Goal: Transaction & Acquisition: Purchase product/service

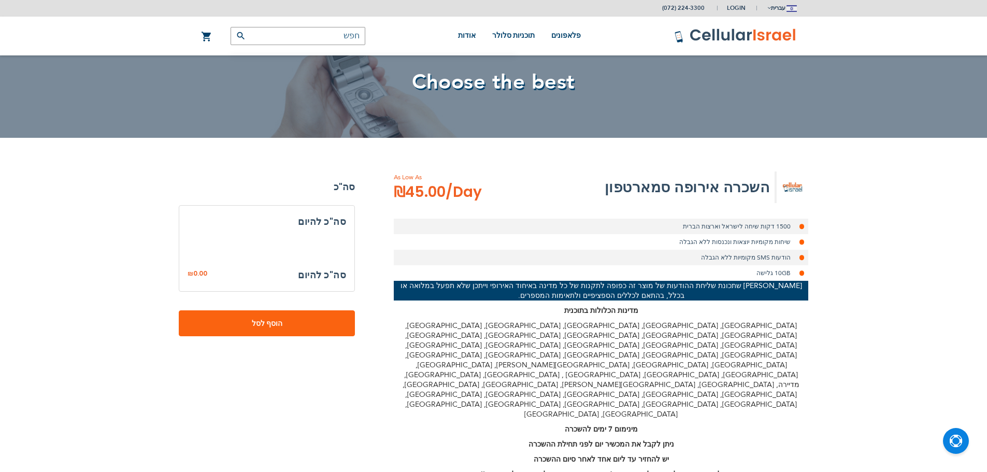
select select
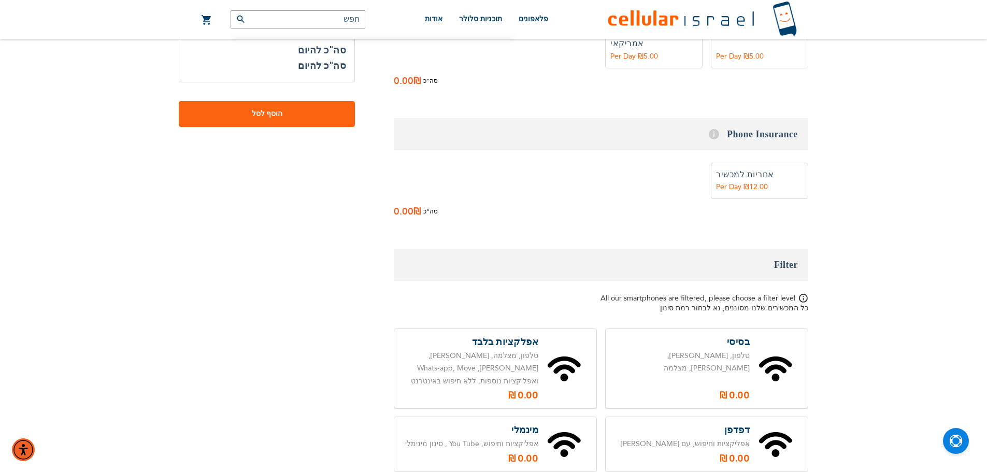
scroll to position [777, 0]
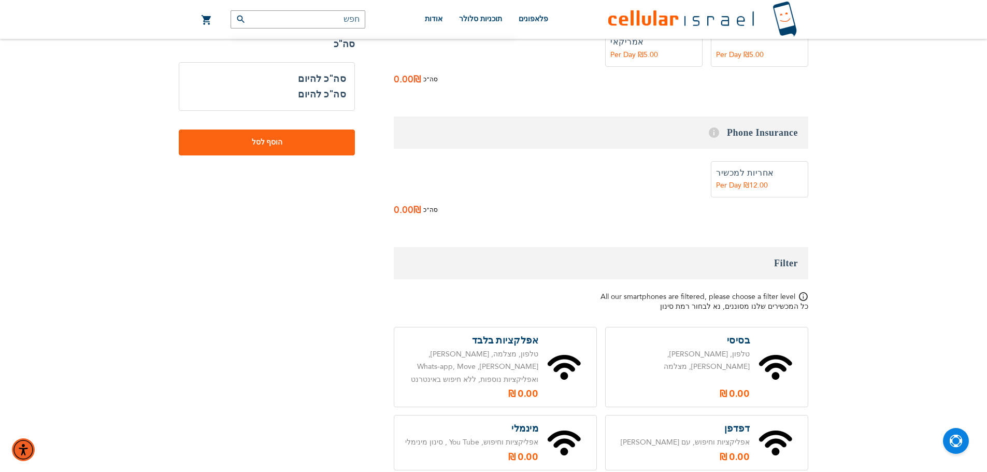
click at [527, 327] on label at bounding box center [495, 367] width 202 height 80
radio input "true"
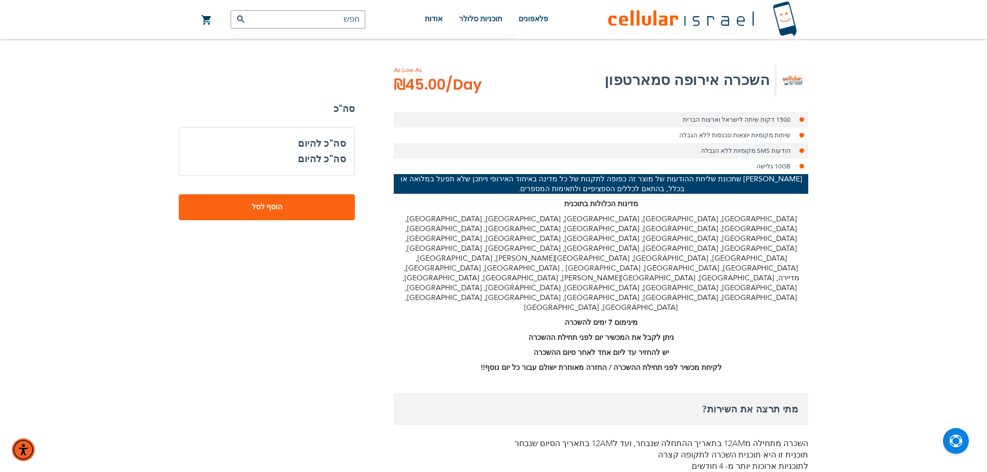
scroll to position [259, 0]
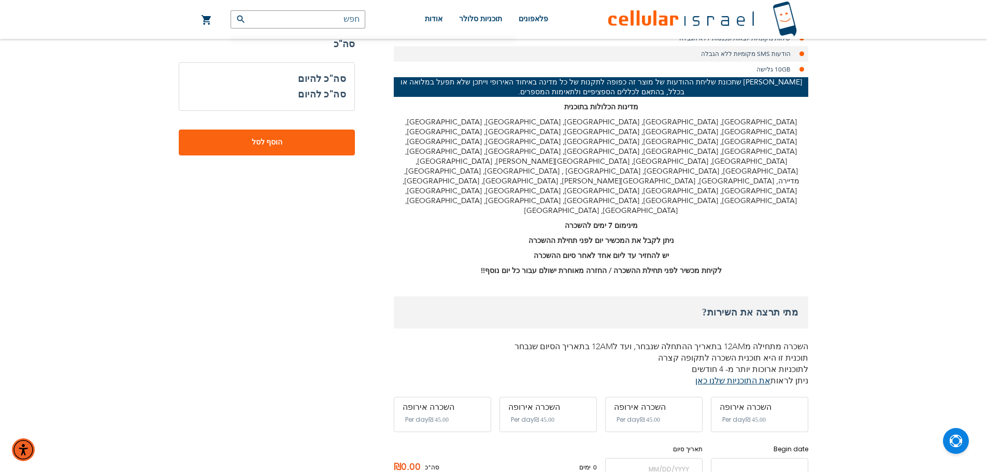
click at [735, 458] on input "name" at bounding box center [759, 469] width 97 height 22
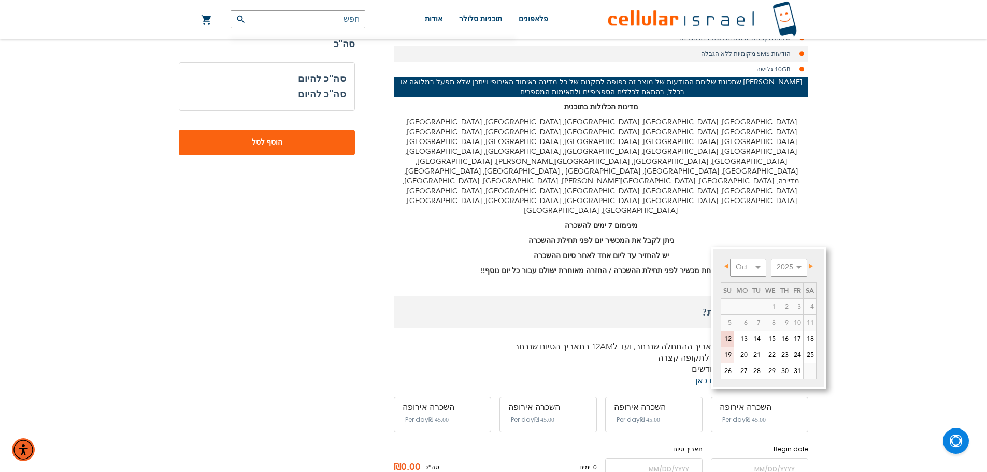
click at [727, 356] on link "19" at bounding box center [727, 355] width 12 height 16
type input "[DATE]"
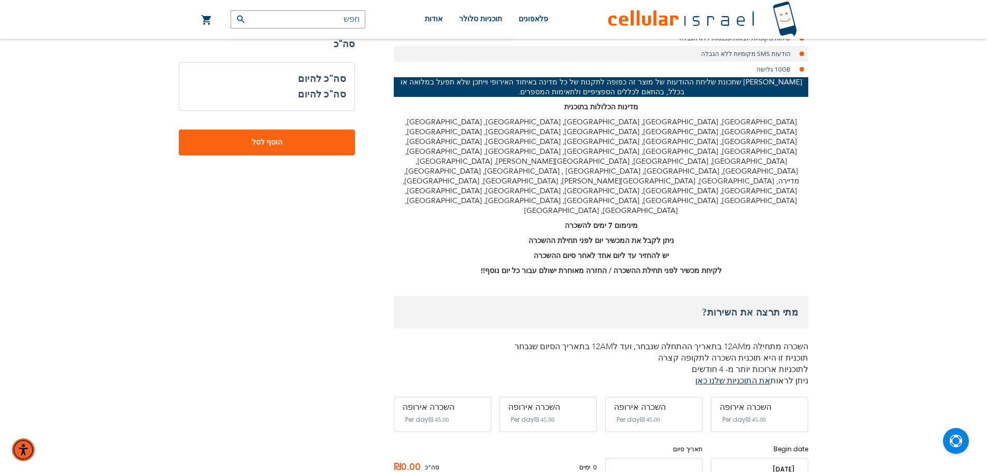
click at [656, 458] on input "name" at bounding box center [653, 469] width 97 height 22
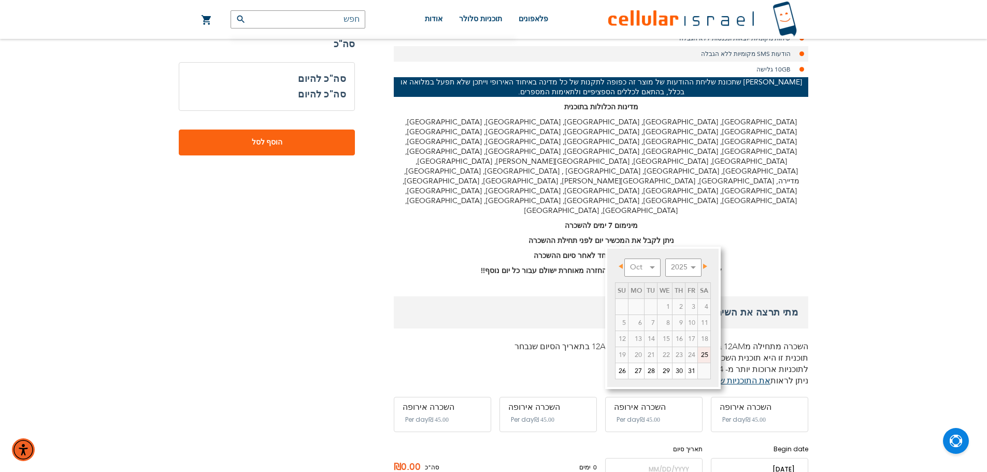
click at [708, 353] on link "25" at bounding box center [704, 355] width 12 height 16
type input "[DATE]"
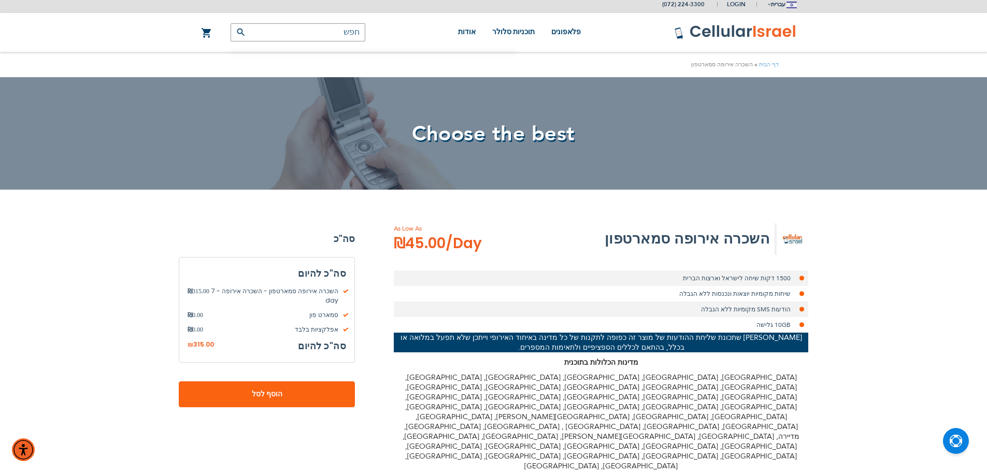
scroll to position [0, 0]
